Goal: Information Seeking & Learning: Find contact information

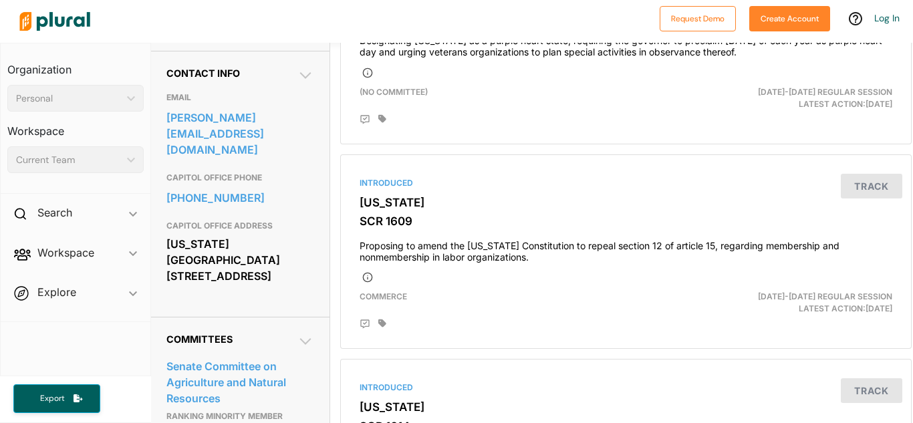
scroll to position [409, 1]
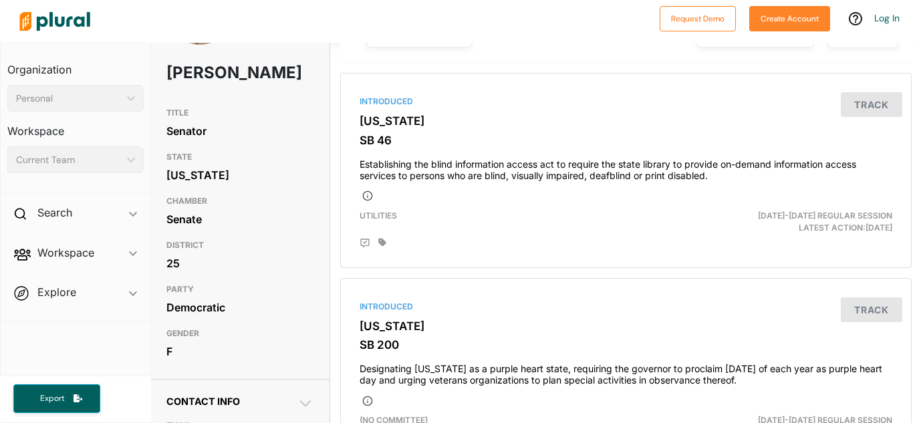
scroll to position [0, 1]
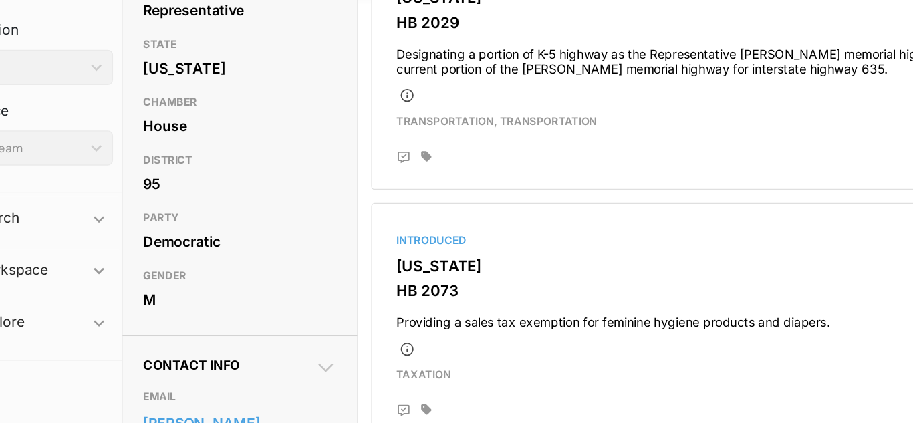
scroll to position [158, 1]
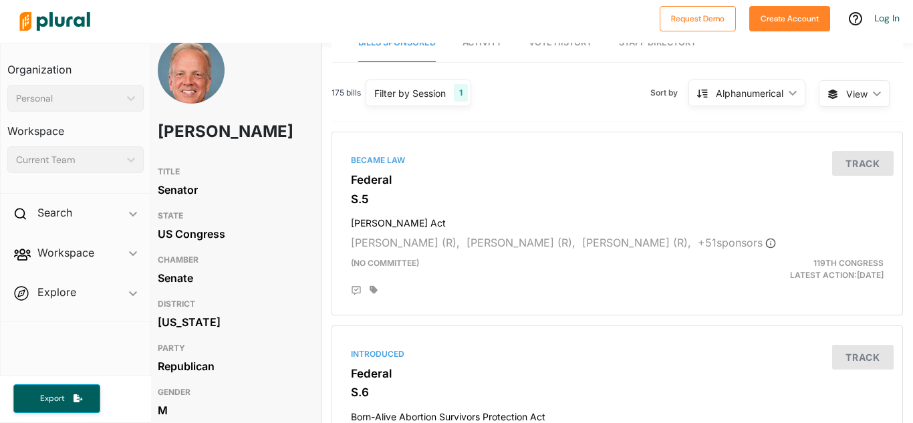
scroll to position [21, 10]
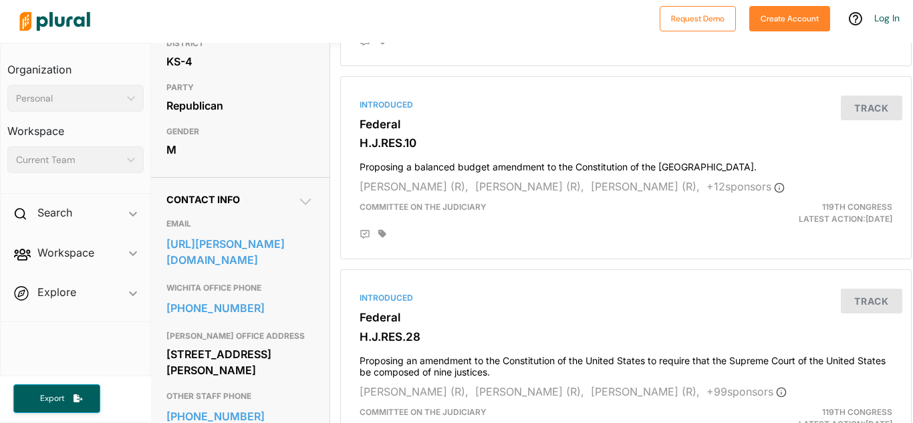
scroll to position [299, 1]
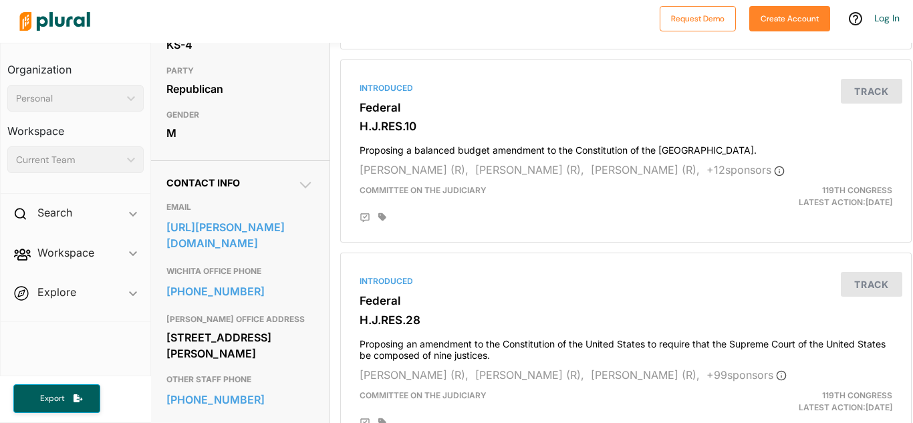
click at [225, 275] on h3 "WICHITA OFFICE PHONE" at bounding box center [239, 271] width 147 height 16
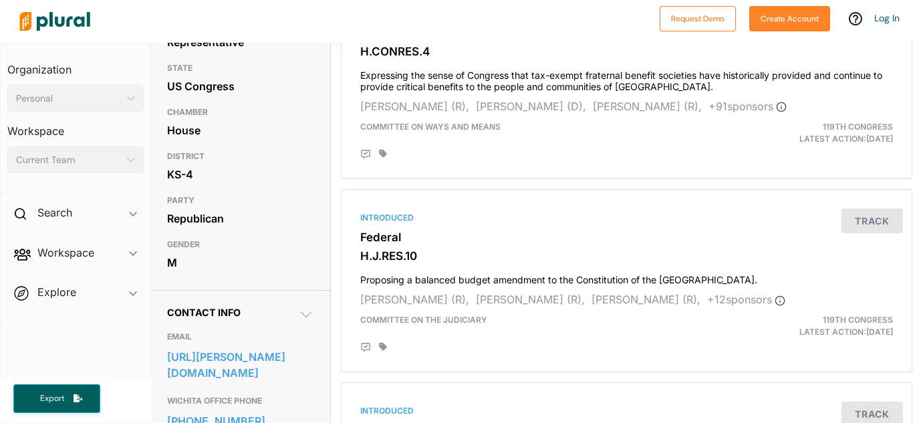
scroll to position [43, 1]
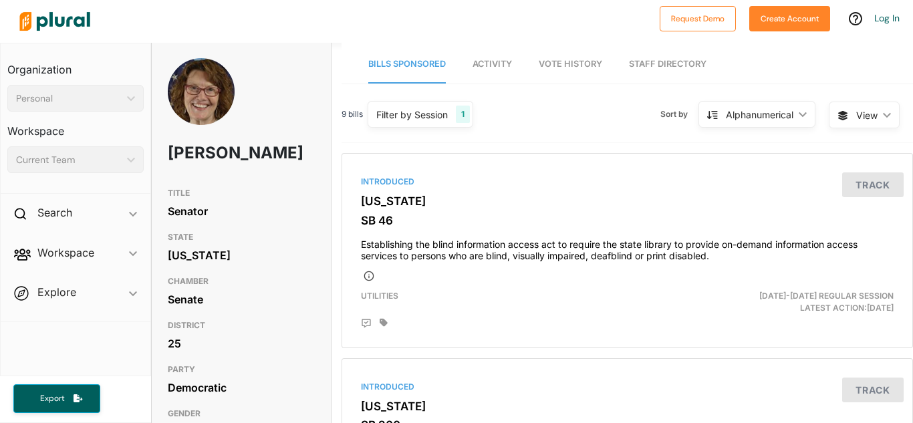
scroll to position [1, 0]
